Goal: Navigation & Orientation: Understand site structure

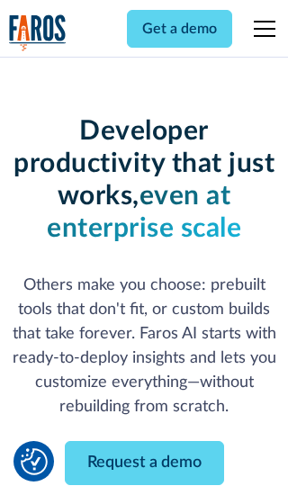
scroll to position [216, 0]
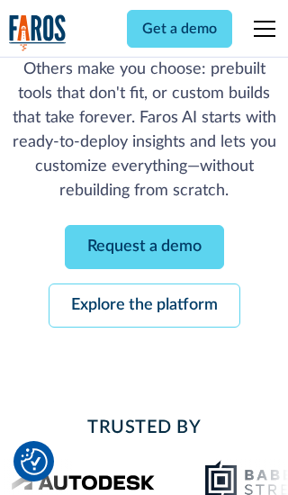
click at [144, 247] on link "Request a demo" at bounding box center [144, 247] width 159 height 44
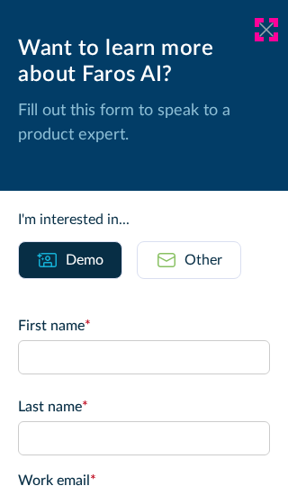
click at [266, 30] on icon at bounding box center [266, 28] width 14 height 13
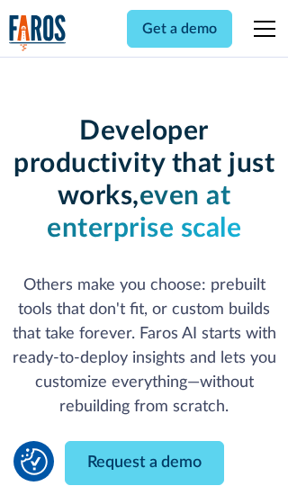
scroll to position [274, 0]
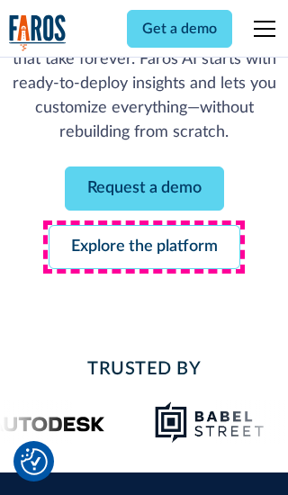
click at [144, 247] on link "Explore the platform" at bounding box center [145, 247] width 192 height 44
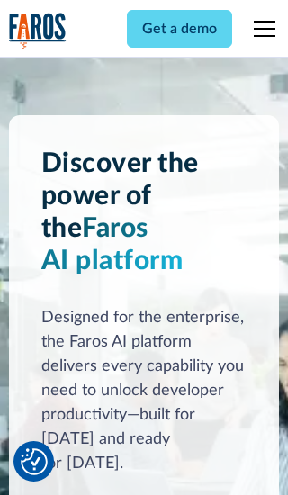
scroll to position [13515, 0]
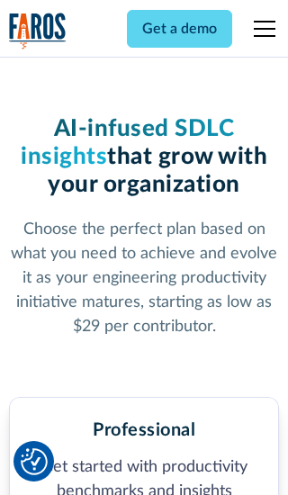
scroll to position [2788, 0]
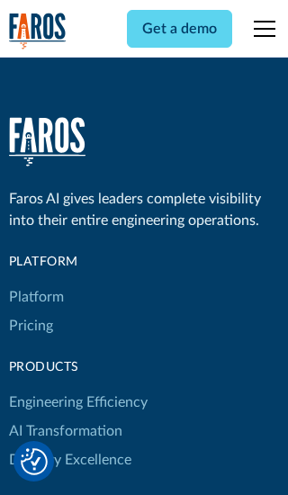
click at [35, 283] on link "Platform" at bounding box center [36, 297] width 55 height 29
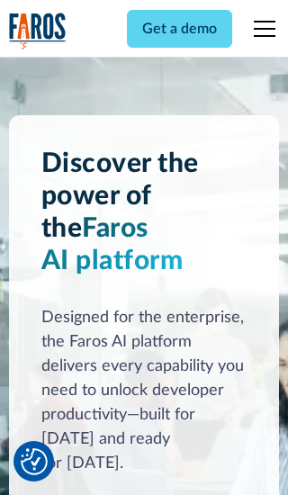
scroll to position [14092, 0]
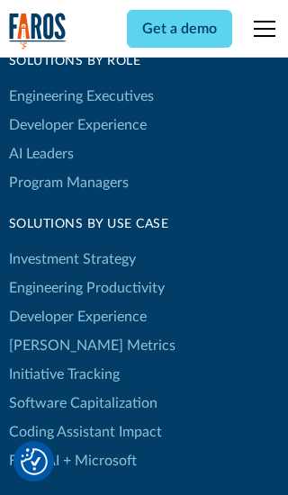
scroll to position [11122, 0]
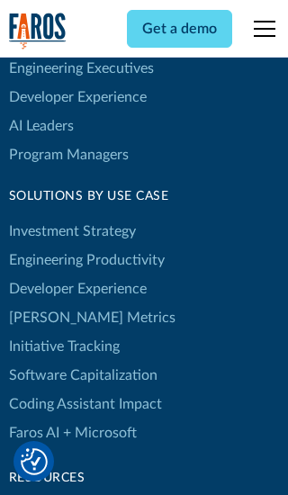
click at [54, 303] on link "[PERSON_NAME] Metrics" at bounding box center [92, 317] width 166 height 29
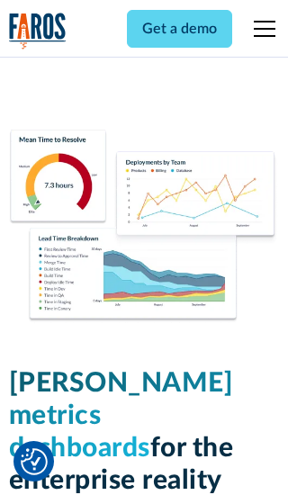
scroll to position [7878, 0]
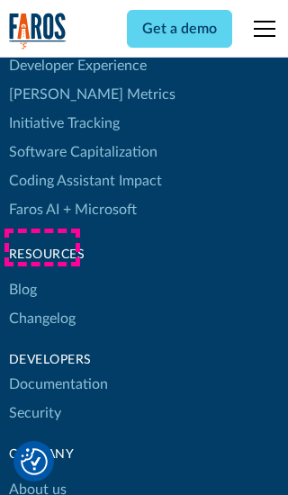
scroll to position [8109, 0]
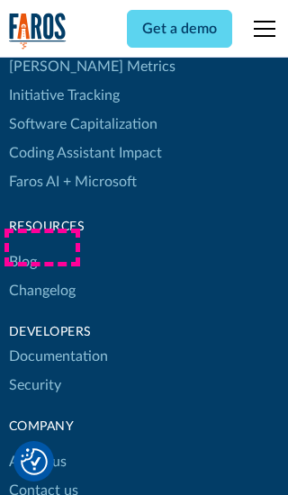
click at [41, 276] on link "Changelog" at bounding box center [42, 290] width 67 height 29
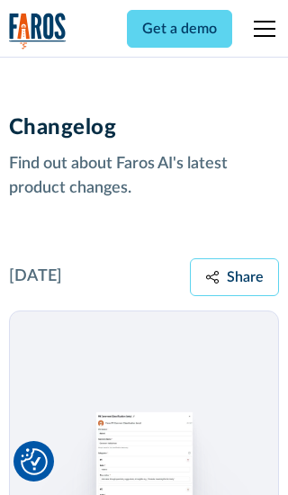
scroll to position [21732, 0]
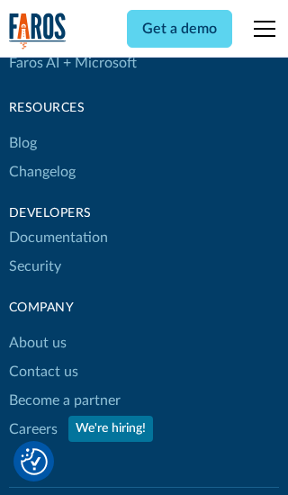
click at [37, 328] on link "About us" at bounding box center [38, 342] width 58 height 29
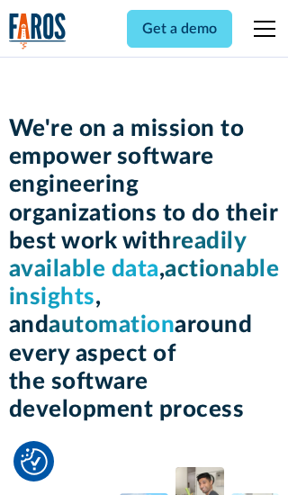
scroll to position [6205, 0]
